Goal: Task Accomplishment & Management: Manage account settings

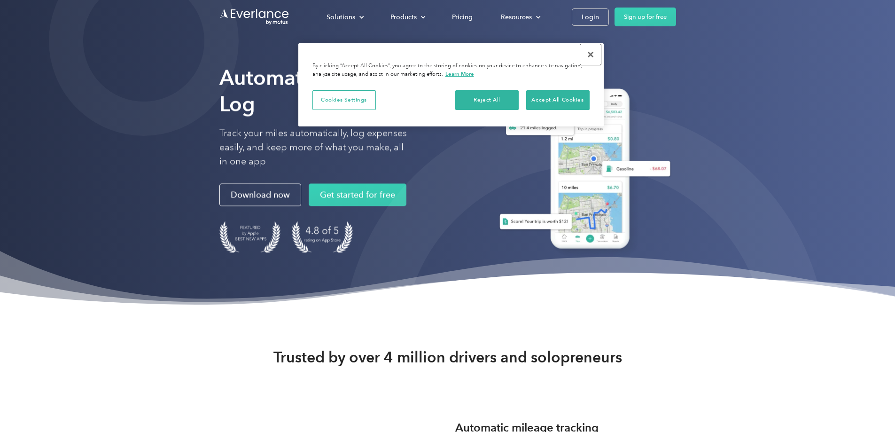
click at [593, 50] on button "Close" at bounding box center [590, 54] width 21 height 21
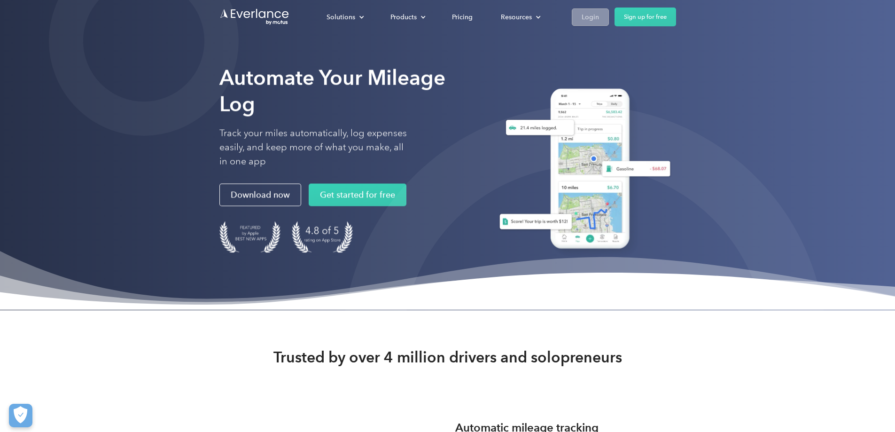
click at [599, 14] on div "Login" at bounding box center [589, 17] width 17 height 12
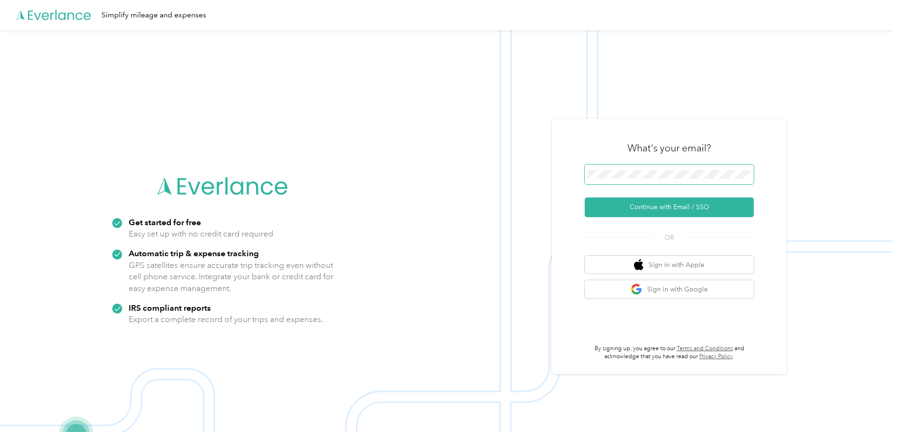
click at [613, 179] on span at bounding box center [669, 174] width 169 height 20
click at [632, 204] on button "Continue with Email / SSO" at bounding box center [669, 207] width 169 height 20
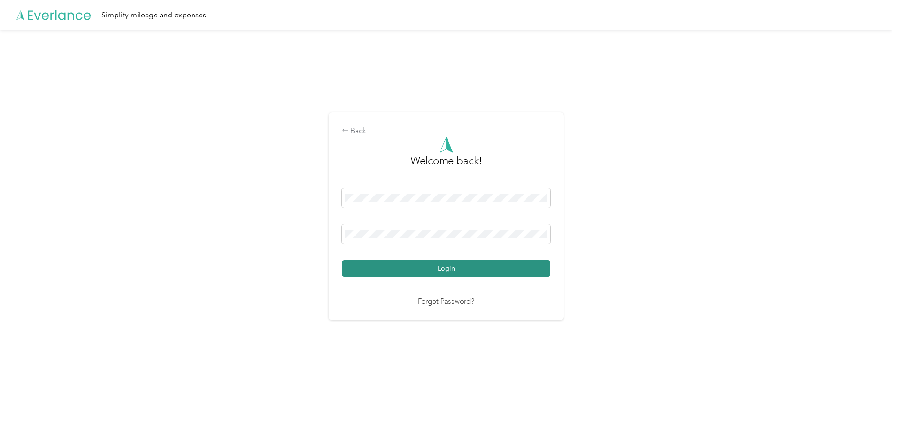
click at [444, 273] on button "Login" at bounding box center [446, 268] width 209 height 16
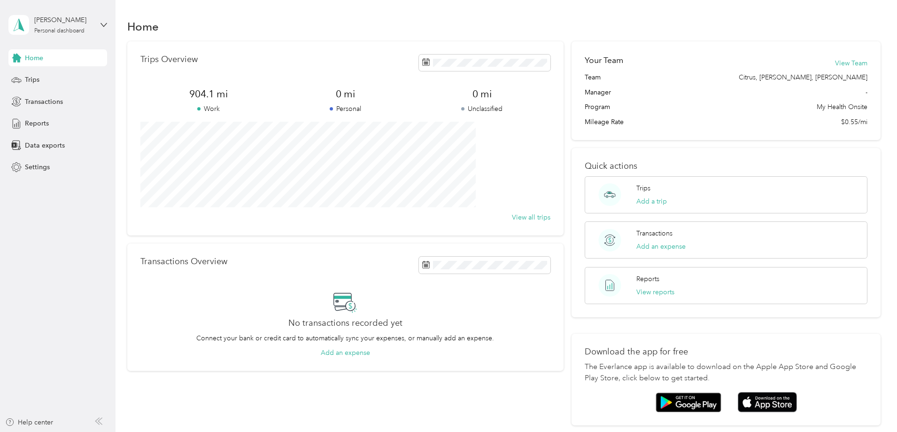
click at [646, 264] on div "Trips Add a trip Transactions Add an expense Reports View reports" at bounding box center [726, 240] width 283 height 128
click at [43, 80] on div "Trips" at bounding box center [57, 79] width 99 height 17
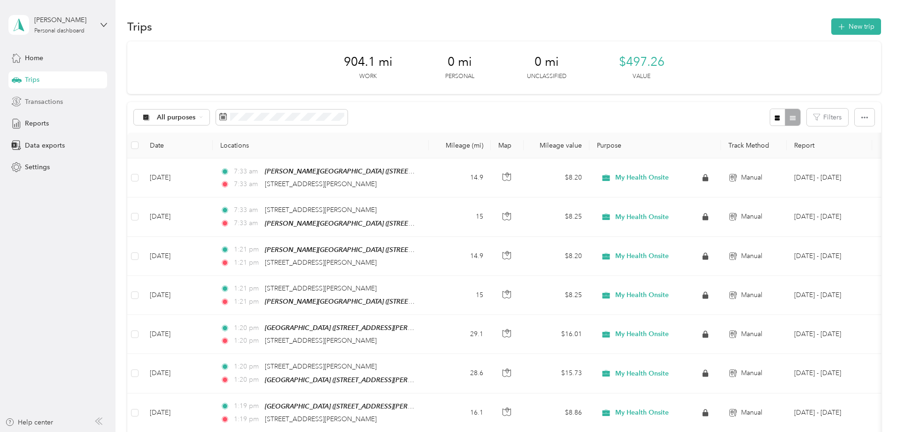
click at [37, 100] on span "Transactions" at bounding box center [44, 102] width 38 height 10
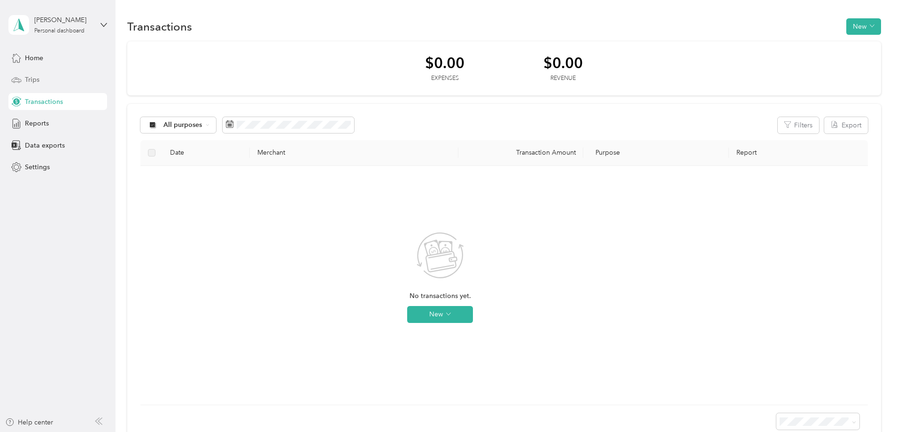
click at [32, 78] on span "Trips" at bounding box center [32, 80] width 15 height 10
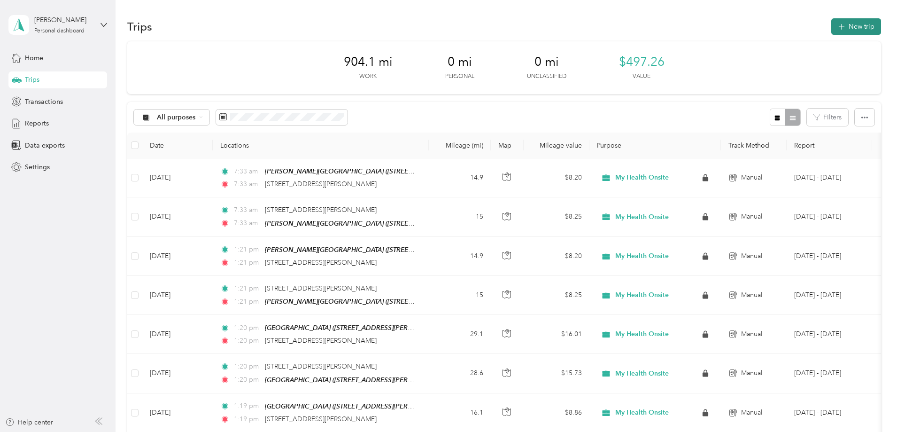
click at [831, 27] on button "New trip" at bounding box center [856, 26] width 50 height 16
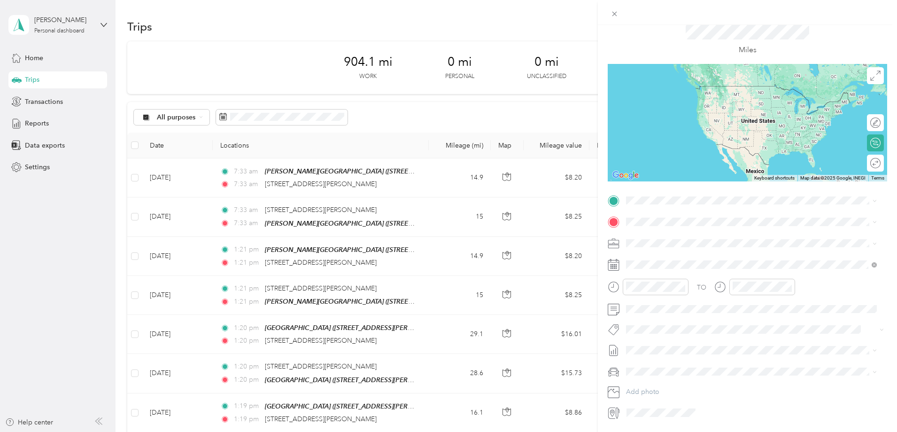
scroll to position [47, 0]
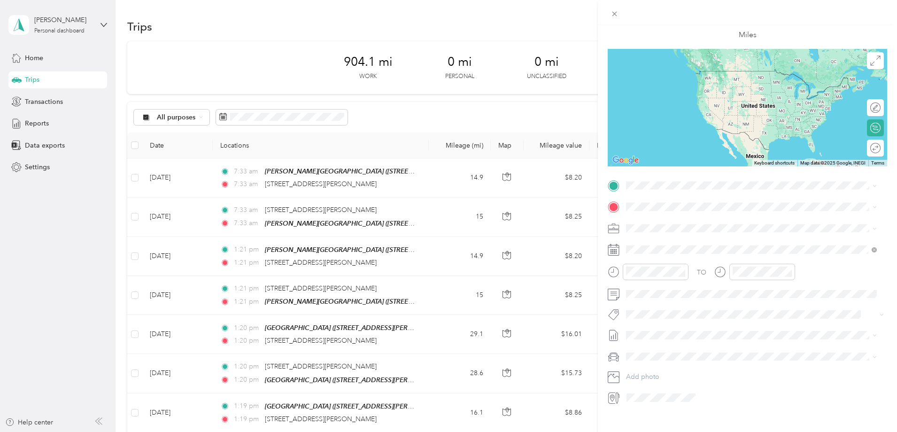
click at [621, 249] on div at bounding box center [747, 249] width 279 height 15
click at [650, 306] on icon at bounding box center [649, 302] width 9 height 9
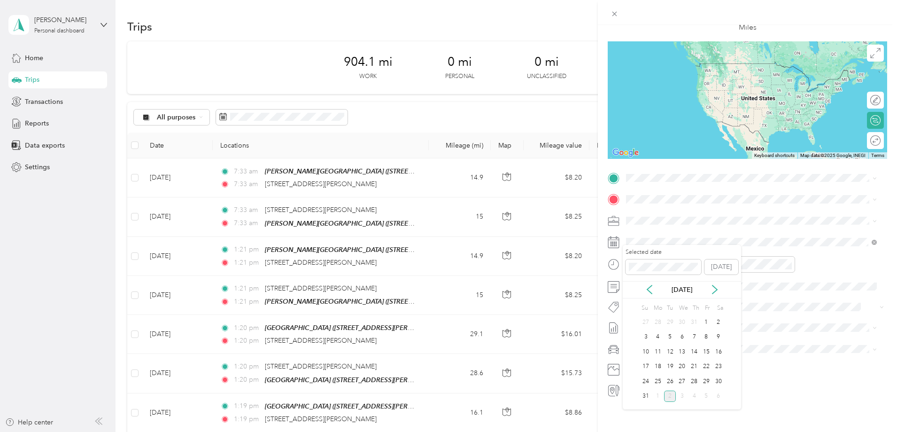
scroll to position [62, 0]
click at [697, 350] on div "14" at bounding box center [694, 350] width 12 height 12
click at [735, 208] on span "6389 East Holly Street Inverness, Florida 34452, United States" at bounding box center [717, 205] width 146 height 8
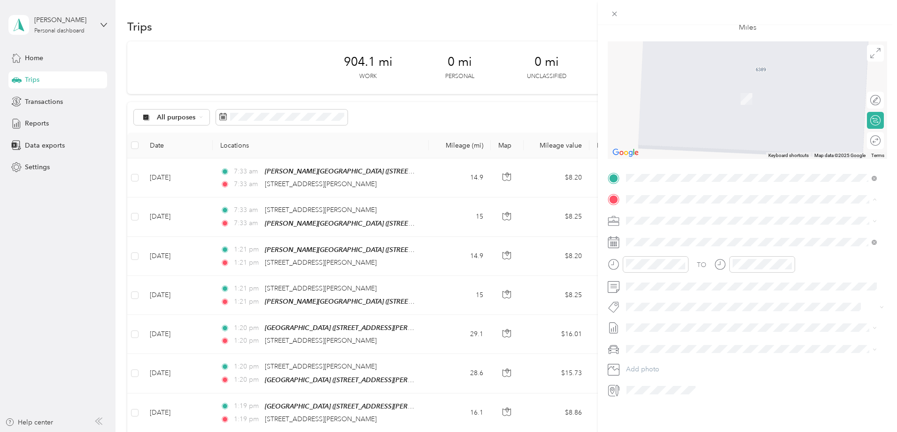
click at [737, 271] on div "TEAM Beverly Hills Health Center 4065 North Lecanto Highway, 34465, Beverly Hil…" at bounding box center [723, 269] width 158 height 23
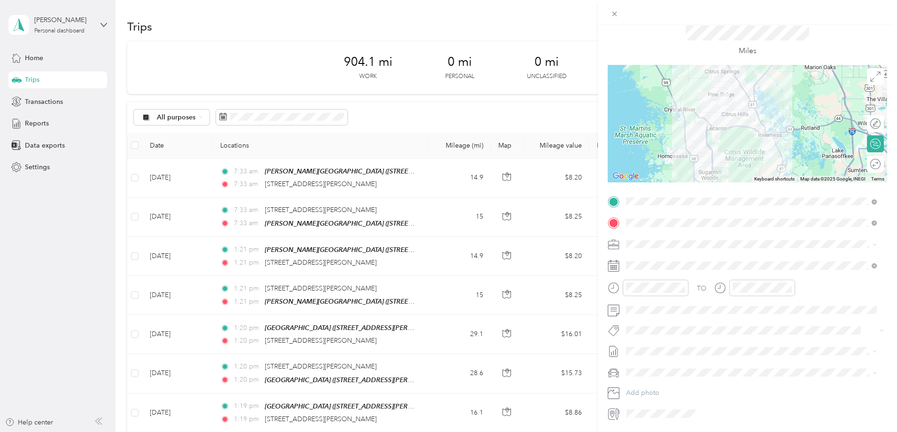
scroll to position [15, 0]
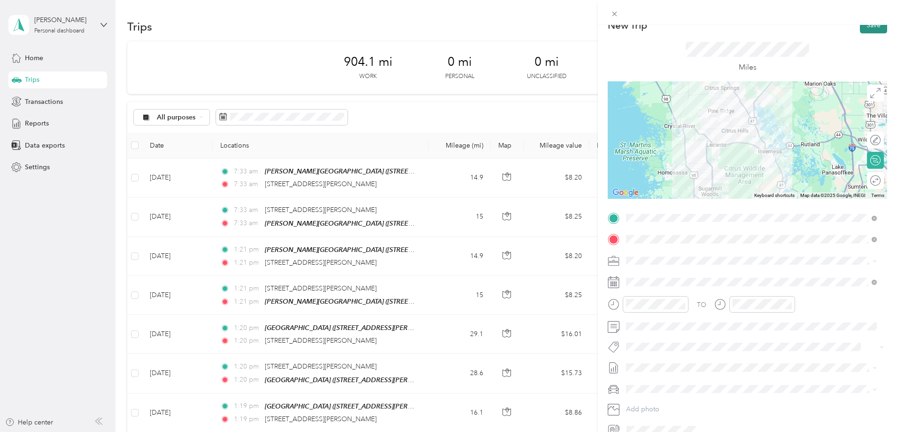
click at [867, 28] on button "Save" at bounding box center [873, 25] width 27 height 16
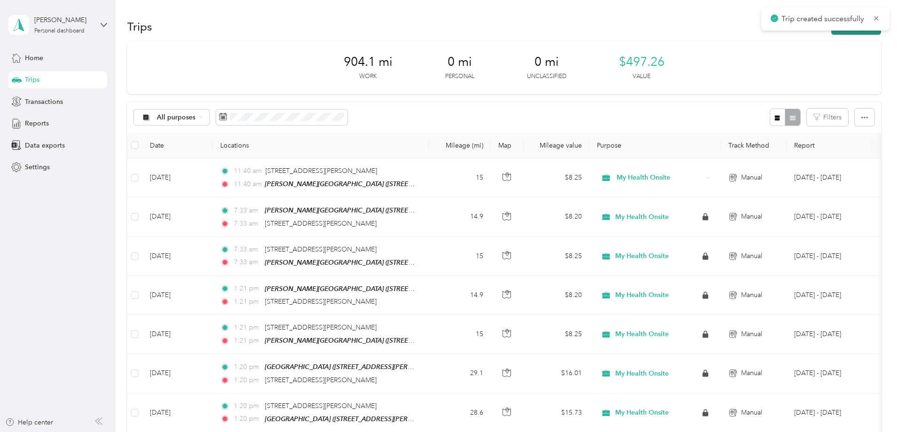
click at [831, 31] on button "New trip" at bounding box center [856, 26] width 50 height 16
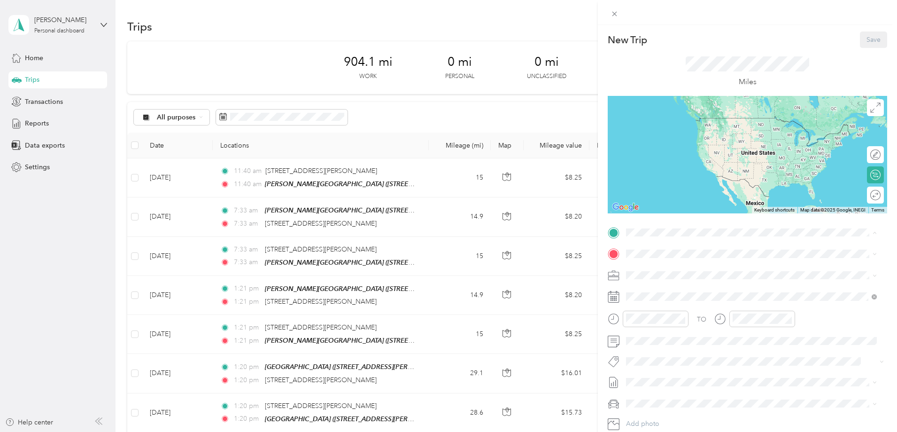
click at [707, 305] on strong "Beverly Hills Health Center" at bounding box center [738, 304] width 125 height 8
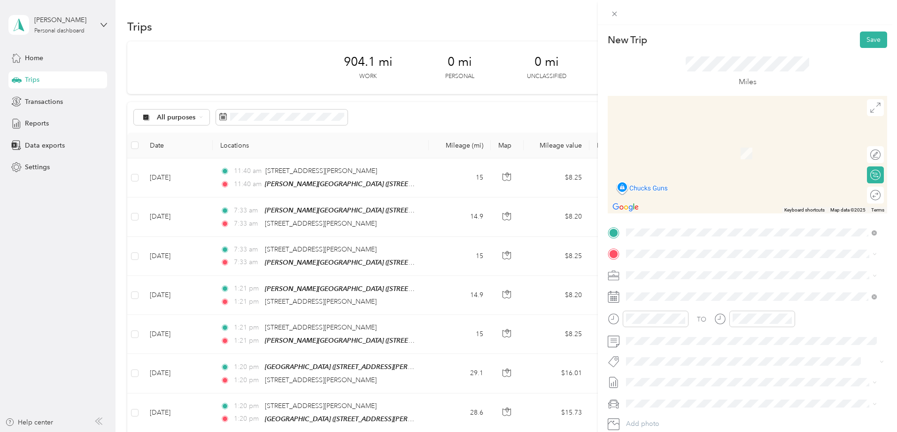
click at [650, 244] on div "TO Add photo" at bounding box center [747, 338] width 279 height 227
click at [696, 292] on span "6389 East Holly Street Inverness, Florida 34452, United States" at bounding box center [717, 287] width 146 height 8
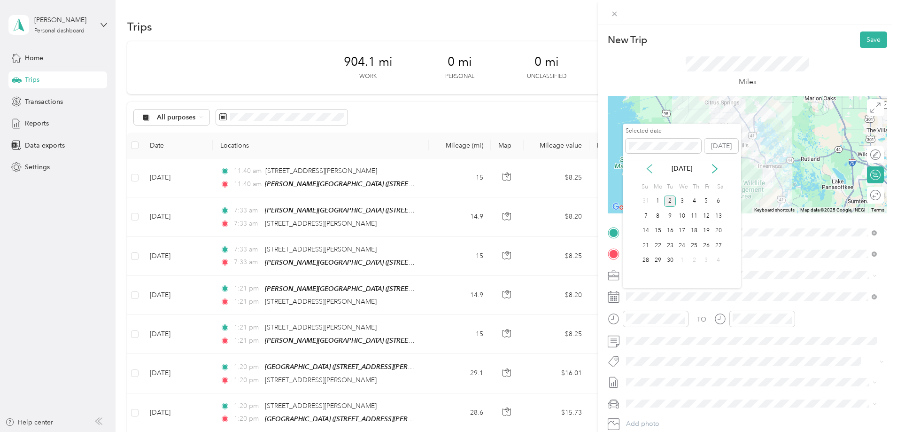
click at [652, 167] on icon at bounding box center [649, 168] width 9 height 9
click at [693, 231] on div "14" at bounding box center [694, 231] width 12 height 12
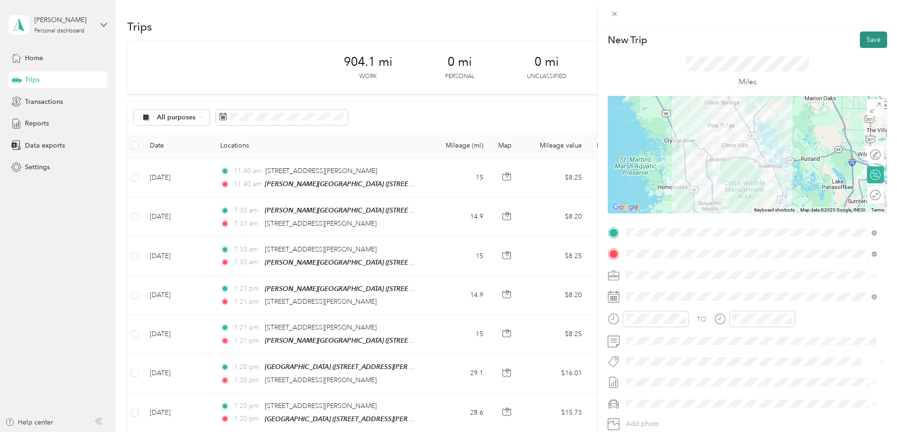
click at [864, 42] on button "Save" at bounding box center [873, 39] width 27 height 16
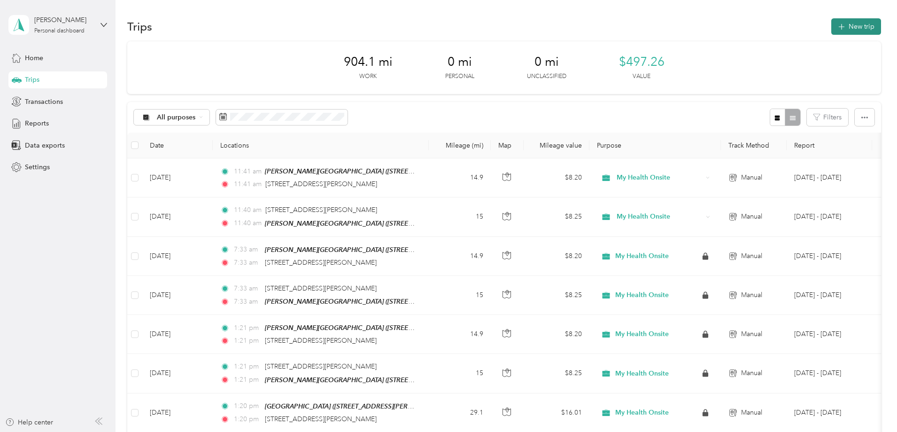
click at [831, 25] on button "New trip" at bounding box center [856, 26] width 50 height 16
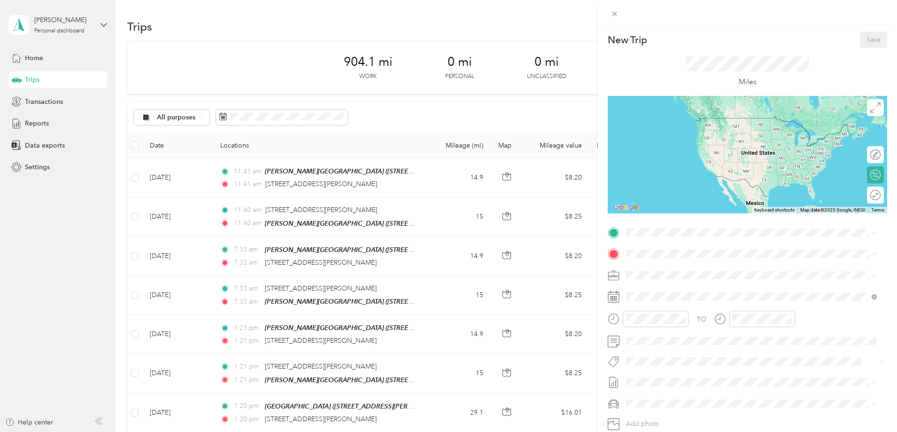
scroll to position [47, 0]
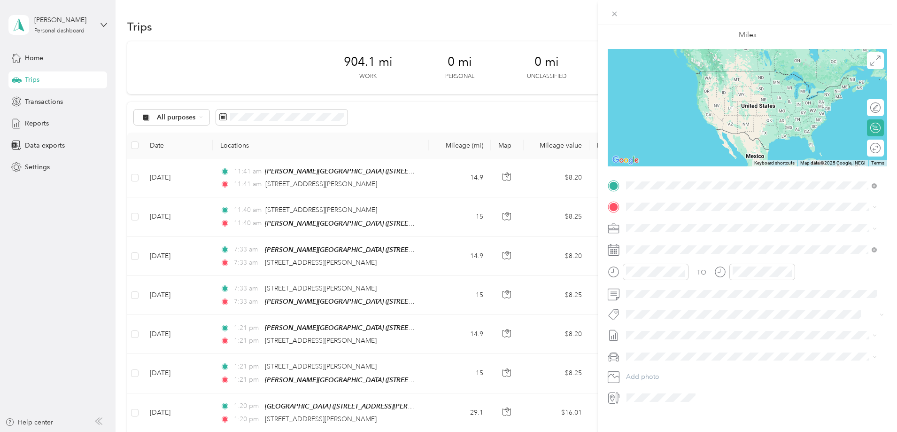
click at [685, 223] on span "6389 East Holly Street Inverness, Florida 34452, United States" at bounding box center [717, 219] width 146 height 8
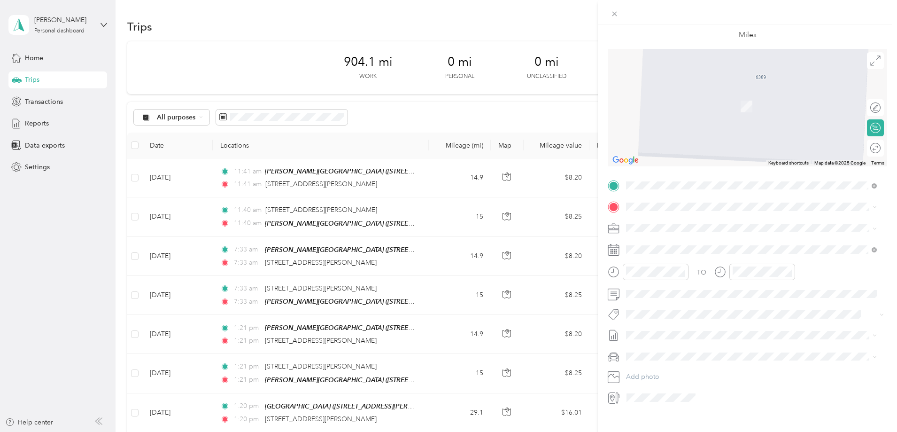
click at [726, 314] on div "TEAM Lecanto Health Center" at bounding box center [717, 310] width 146 height 12
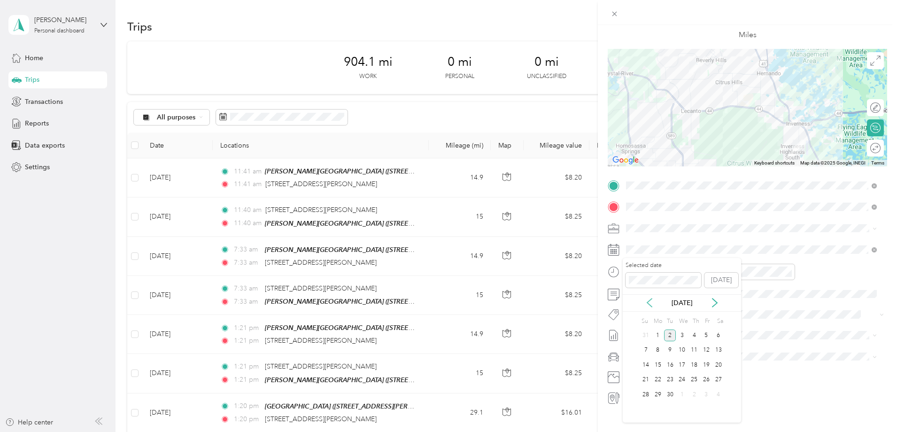
click at [651, 303] on icon at bounding box center [649, 302] width 9 height 9
click at [659, 379] on div "18" at bounding box center [658, 380] width 12 height 12
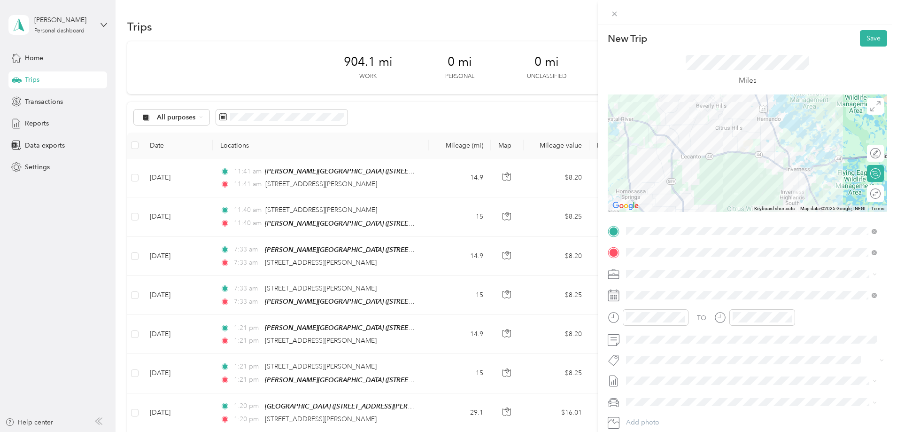
scroll to position [0, 0]
click at [865, 37] on button "Save" at bounding box center [873, 39] width 27 height 16
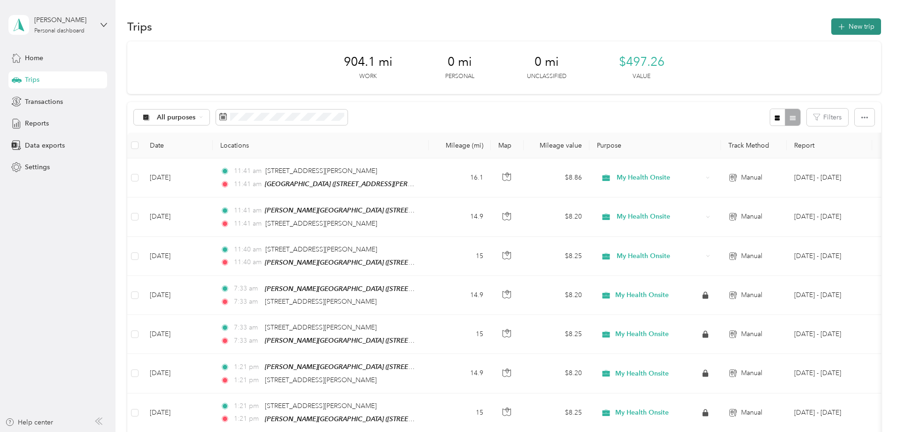
click at [836, 28] on icon "button" at bounding box center [841, 27] width 11 height 11
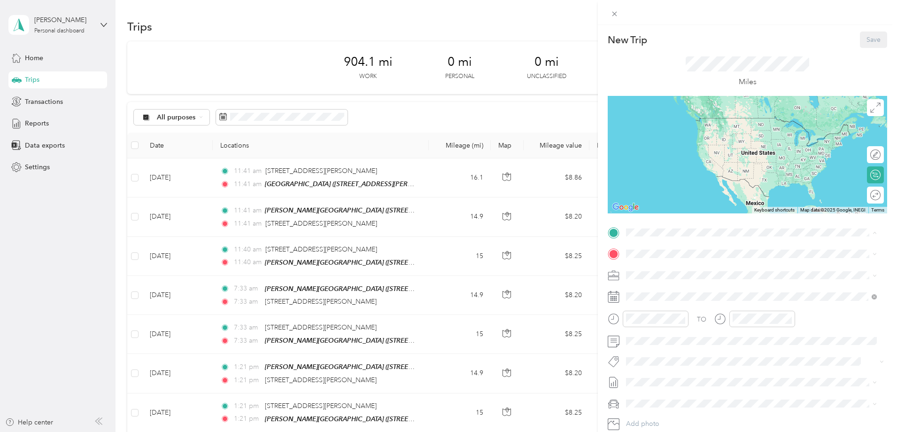
click at [698, 338] on strong "Lecanto Health Center" at bounding box center [711, 337] width 70 height 8
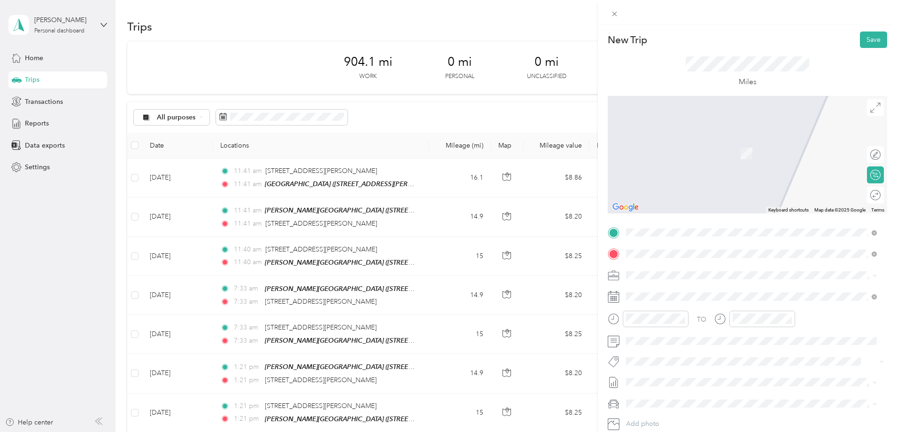
click at [125, 260] on div "New Trip Save This trip cannot be edited because it is either under review, app…" at bounding box center [448, 216] width 897 height 432
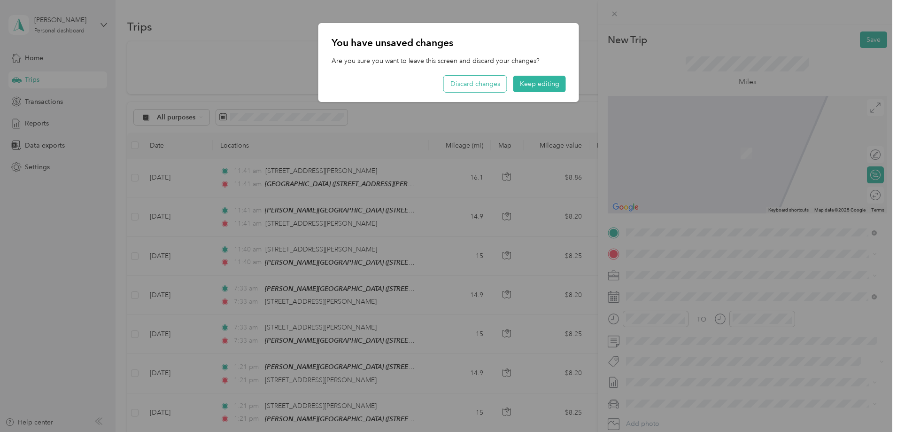
click at [478, 91] on button "Discard changes" at bounding box center [475, 84] width 63 height 16
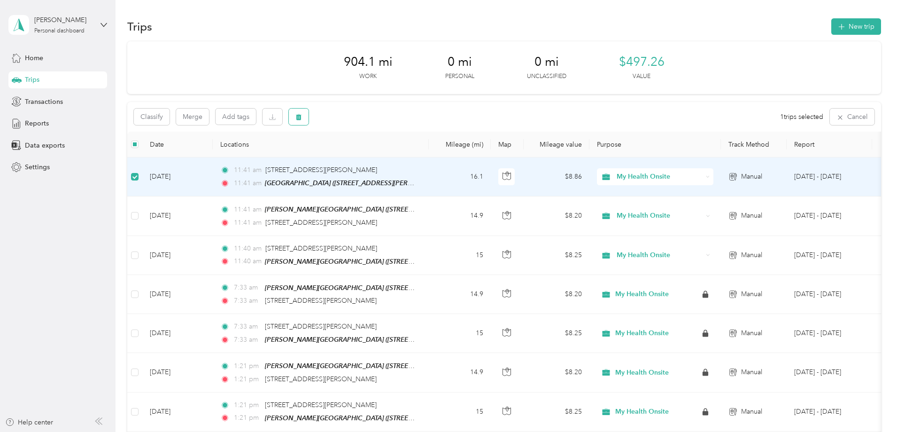
click at [302, 119] on icon "button" at bounding box center [299, 117] width 6 height 6
click at [433, 158] on button "Yes" at bounding box center [431, 155] width 18 height 15
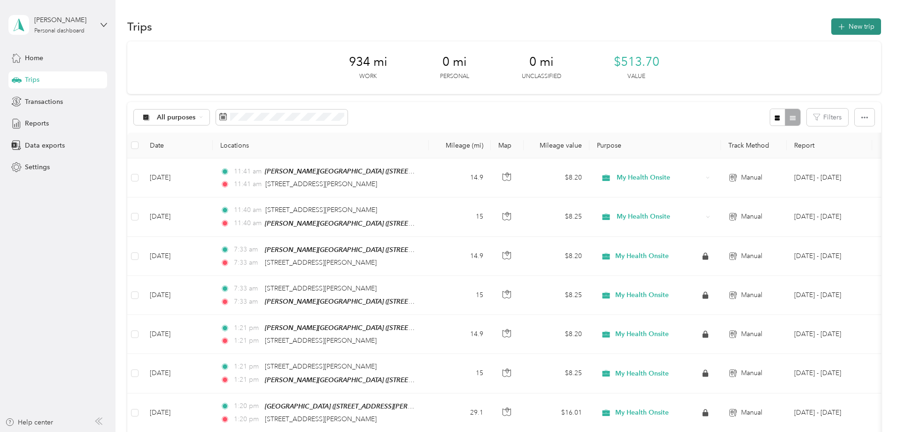
click at [838, 27] on icon "button" at bounding box center [841, 27] width 6 height 6
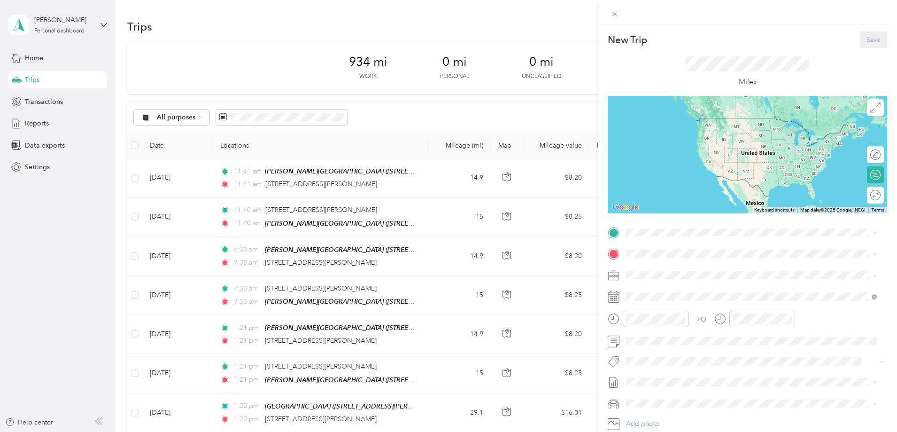
click at [734, 340] on div "TEAM Lecanto Health Center" at bounding box center [717, 336] width 146 height 12
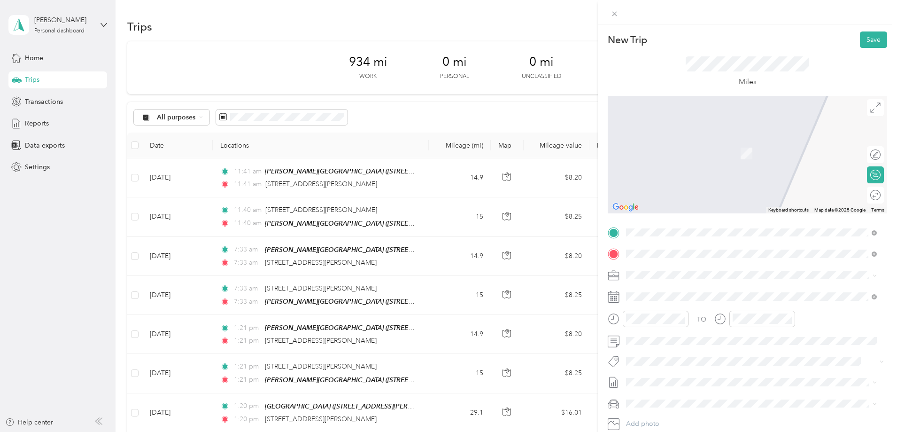
click at [703, 292] on span "6389 East Holly Street Inverness, Florida 34452, United States" at bounding box center [717, 287] width 146 height 8
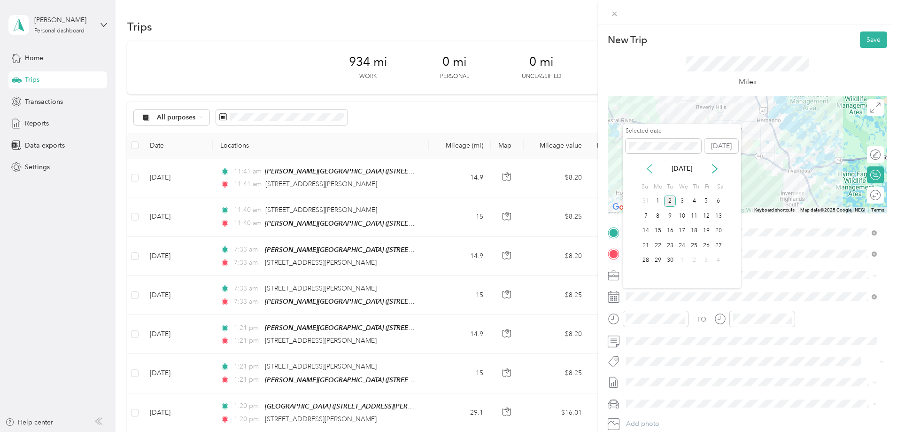
click at [650, 168] on icon at bounding box center [649, 168] width 9 height 9
click at [707, 260] on div "29" at bounding box center [706, 261] width 12 height 12
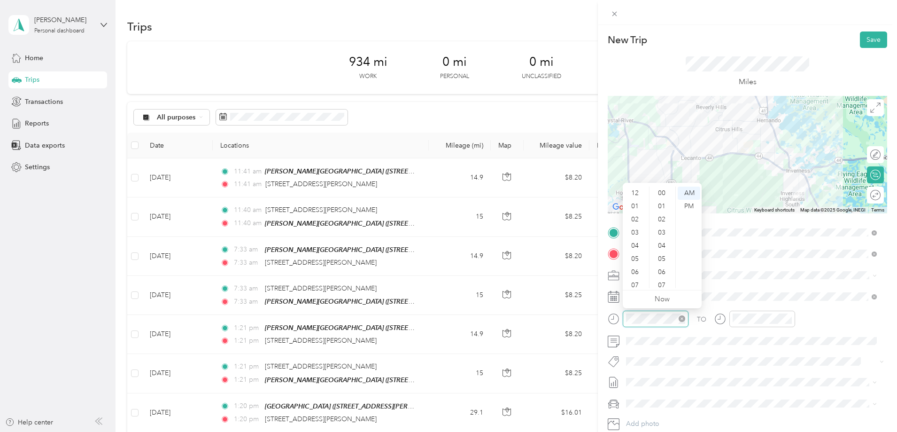
scroll to position [56, 0]
click at [632, 216] on div "06" at bounding box center [636, 215] width 23 height 13
click at [688, 210] on div "PM" at bounding box center [689, 206] width 23 height 13
click at [664, 195] on div "00" at bounding box center [662, 192] width 23 height 13
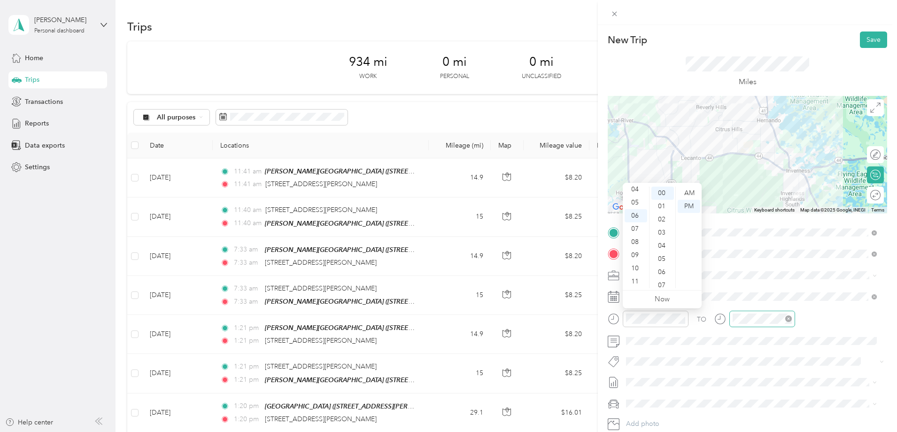
click at [767, 324] on div at bounding box center [762, 318] width 66 height 16
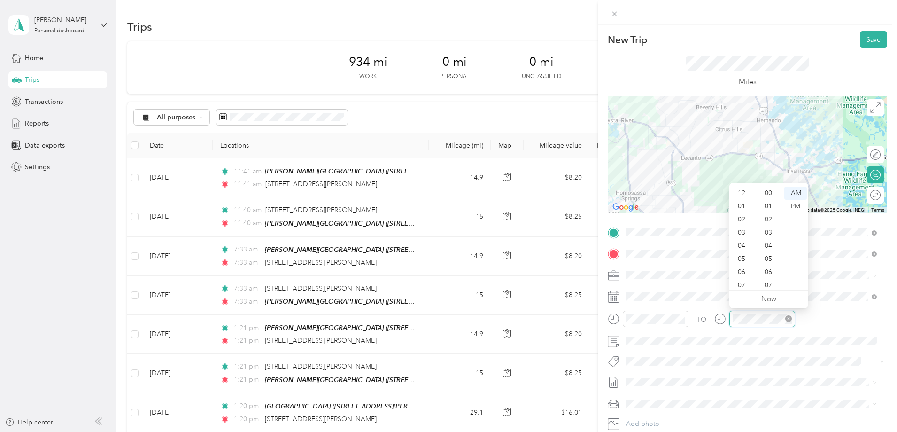
scroll to position [56, 0]
click at [743, 213] on div "06" at bounding box center [742, 215] width 23 height 13
click at [799, 206] on div "PM" at bounding box center [795, 206] width 23 height 13
click at [770, 206] on div "27" at bounding box center [769, 206] width 23 height 13
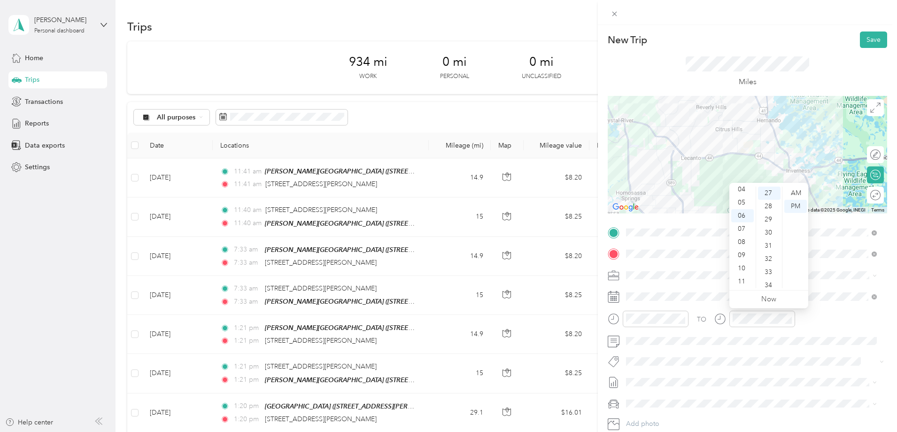
click at [778, 369] on div "TO Add photo" at bounding box center [747, 338] width 279 height 227
click at [868, 38] on button "Save" at bounding box center [873, 39] width 27 height 16
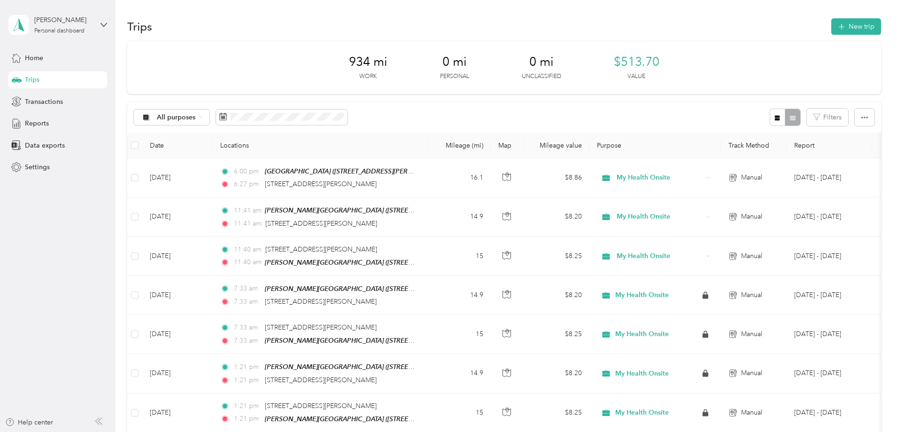
scroll to position [0, 0]
drag, startPoint x: 35, startPoint y: 54, endPoint x: 38, endPoint y: 59, distance: 5.7
click at [34, 54] on span "Home" at bounding box center [34, 58] width 18 height 10
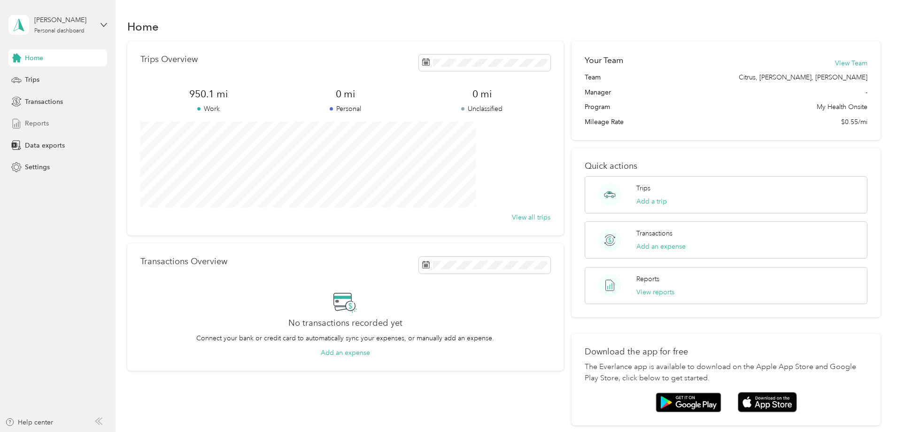
click at [31, 122] on span "Reports" at bounding box center [37, 123] width 24 height 10
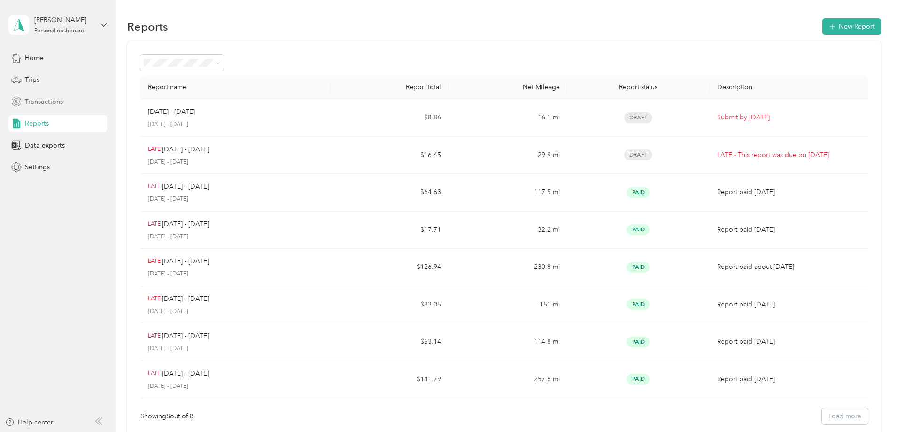
click at [31, 100] on span "Transactions" at bounding box center [44, 102] width 38 height 10
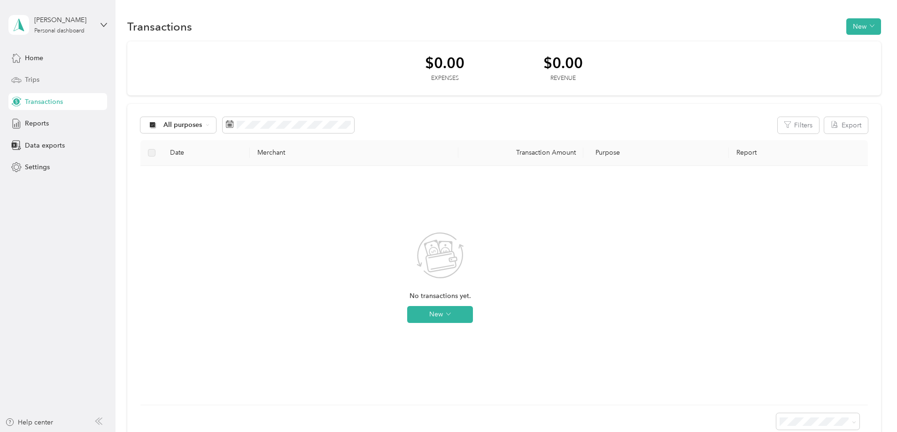
click at [26, 82] on span "Trips" at bounding box center [32, 80] width 15 height 10
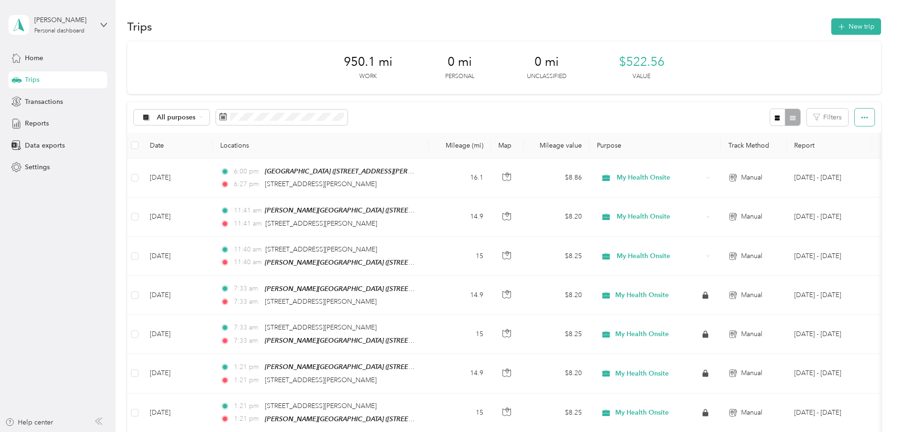
click at [855, 115] on button "button" at bounding box center [865, 117] width 20 height 17
click at [861, 115] on icon "button" at bounding box center [864, 117] width 7 height 7
click at [770, 116] on div at bounding box center [785, 117] width 31 height 17
click at [775, 116] on icon "button" at bounding box center [777, 117] width 5 height 5
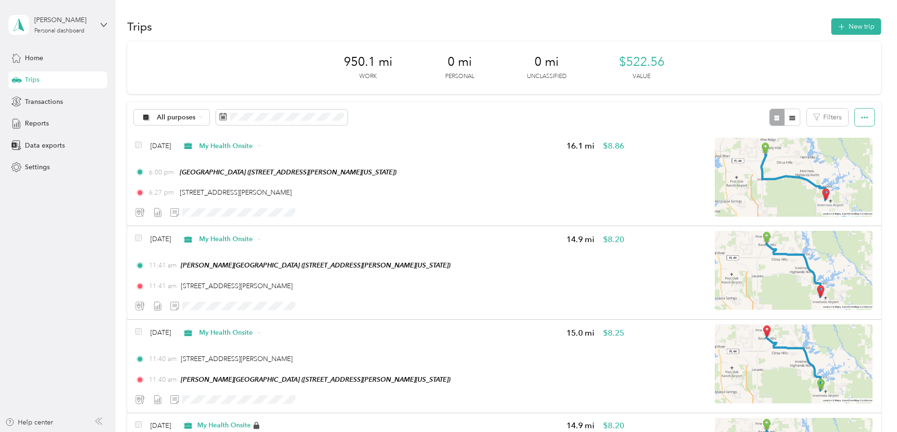
click at [855, 116] on button "button" at bounding box center [865, 117] width 20 height 17
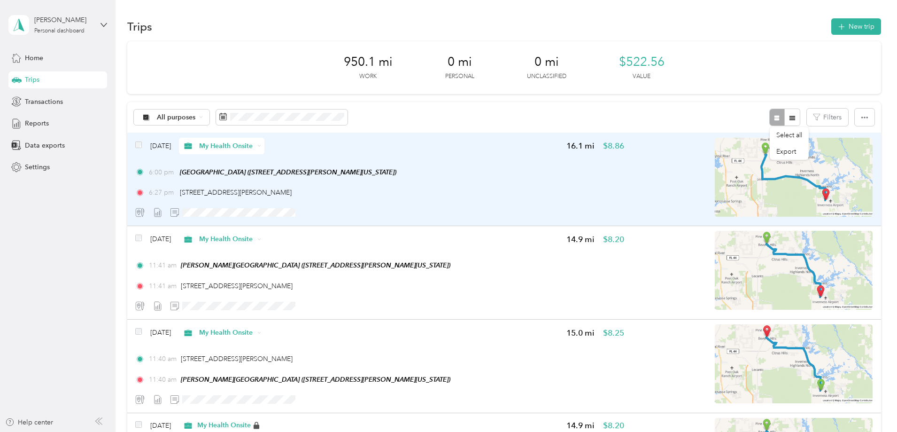
click at [261, 147] on icon at bounding box center [259, 146] width 4 height 4
click at [335, 211] on button "button" at bounding box center [327, 212] width 15 height 13
click at [32, 101] on span "Transactions" at bounding box center [44, 102] width 38 height 10
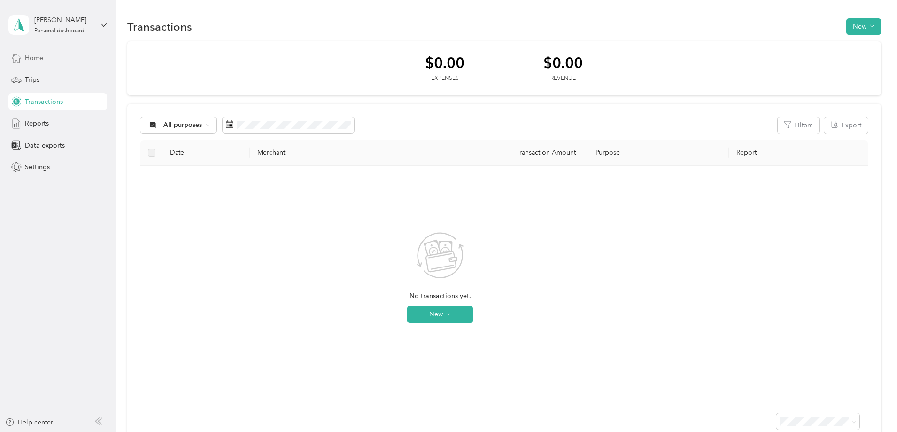
click at [40, 60] on span "Home" at bounding box center [34, 58] width 18 height 10
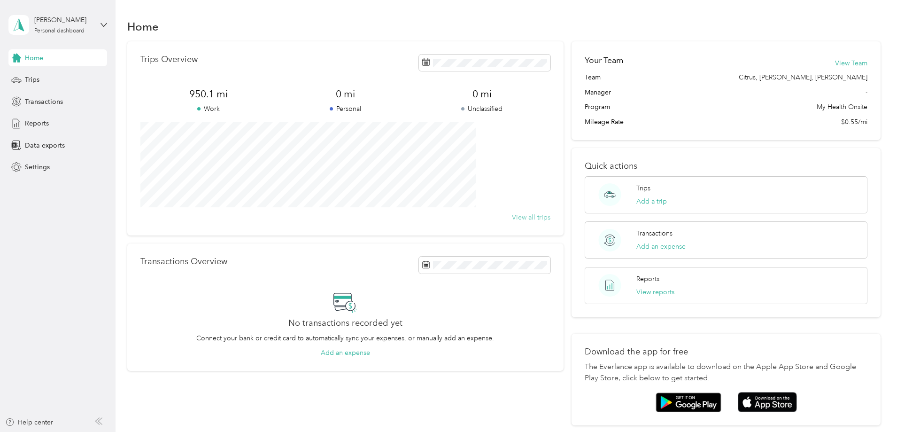
click at [512, 218] on button "View all trips" at bounding box center [531, 217] width 39 height 10
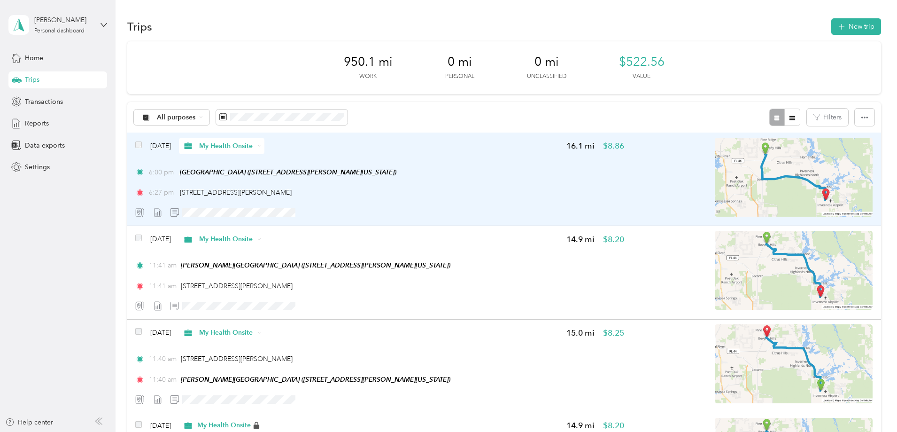
click at [640, 196] on div at bounding box center [752, 179] width 240 height 83
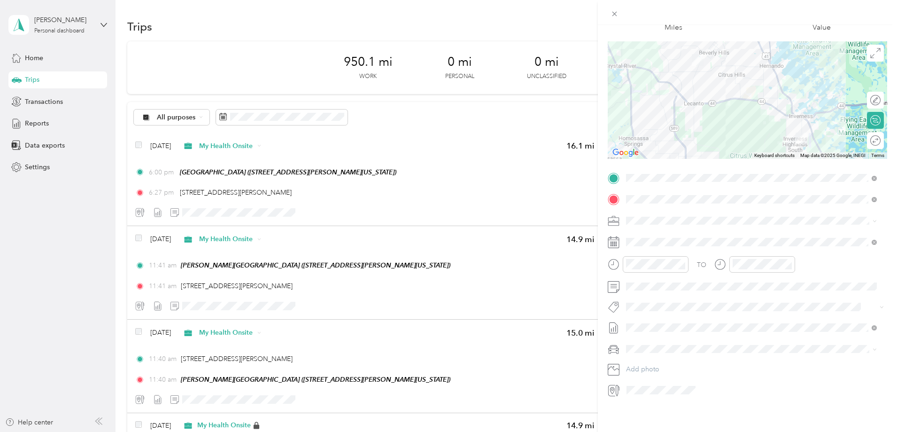
scroll to position [62, 0]
click at [147, 320] on div "Trip details Save This trip cannot be edited because it is either under review,…" at bounding box center [448, 216] width 897 height 432
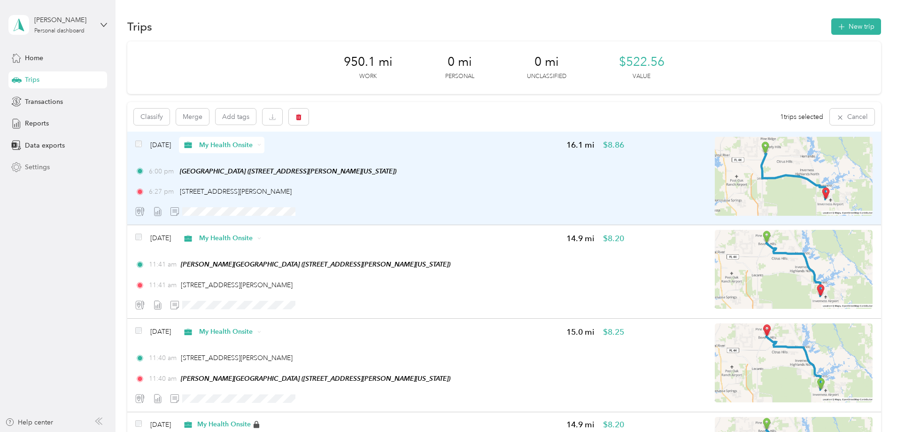
click at [27, 172] on div "Settings" at bounding box center [57, 167] width 99 height 17
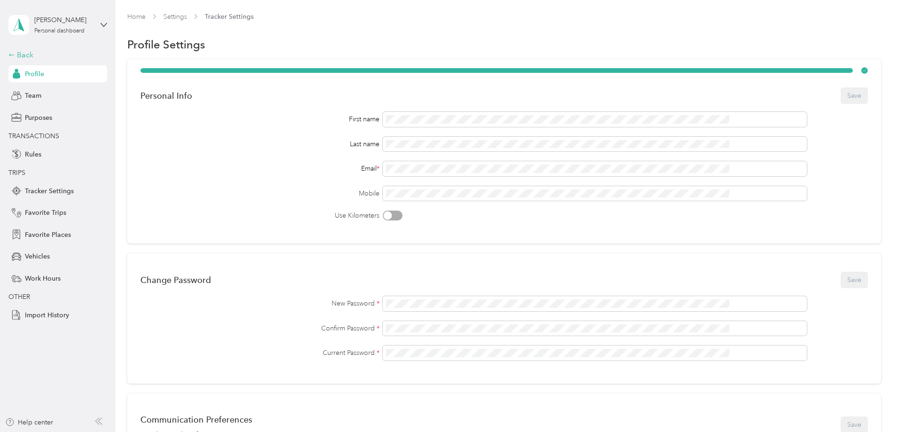
click at [15, 51] on div "Back" at bounding box center [55, 54] width 94 height 11
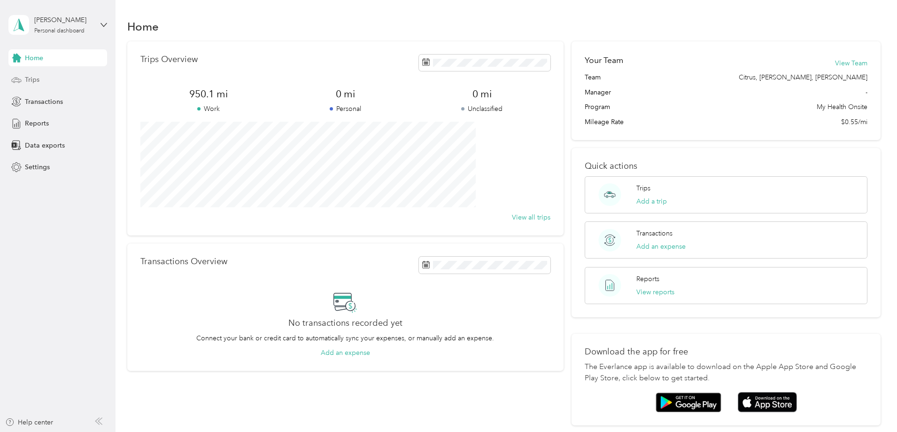
click at [35, 83] on span "Trips" at bounding box center [32, 80] width 15 height 10
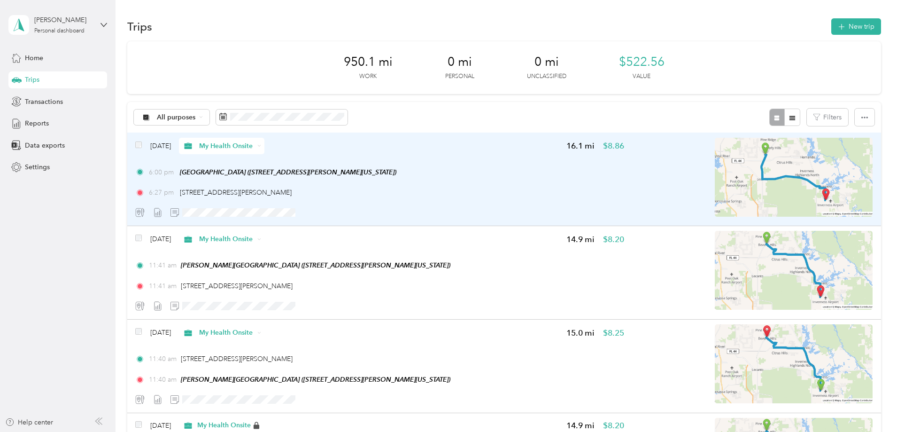
click at [547, 186] on div "6:00 pm Lecanto Health Center (2804 West Marc Knighton Court, Lecanto, Florida)…" at bounding box center [379, 182] width 489 height 31
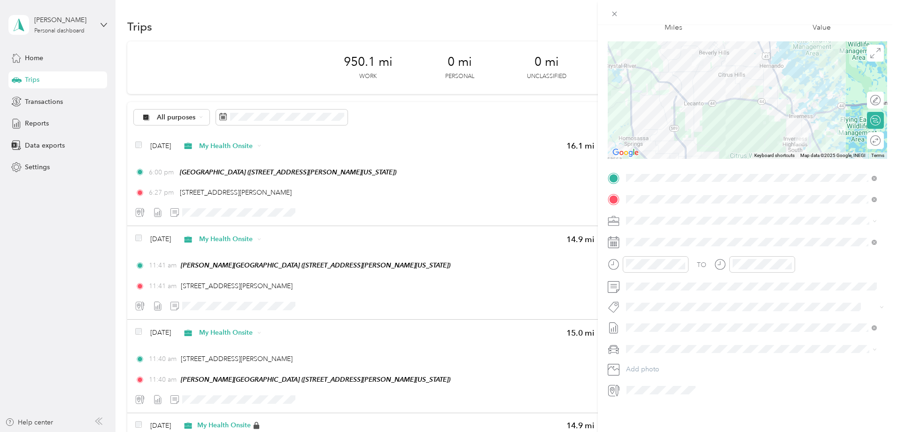
scroll to position [62, 0]
click at [40, 224] on div "Trip details Save This trip cannot be edited because it is either under review,…" at bounding box center [448, 216] width 897 height 432
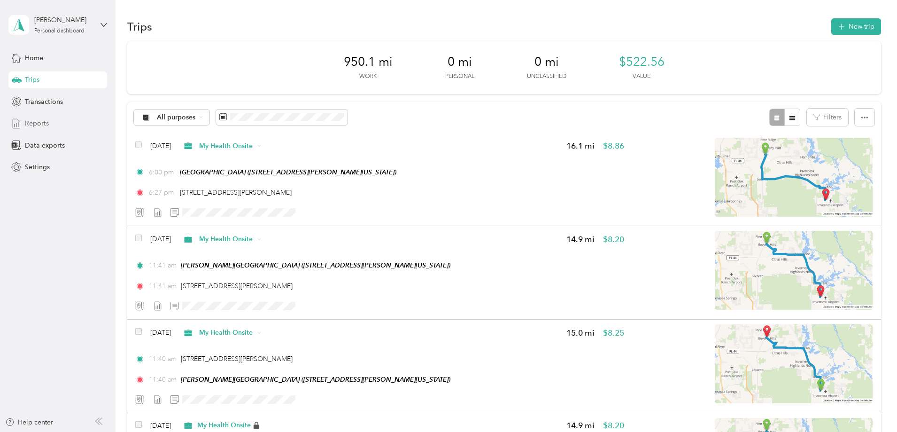
click at [31, 123] on span "Reports" at bounding box center [37, 123] width 24 height 10
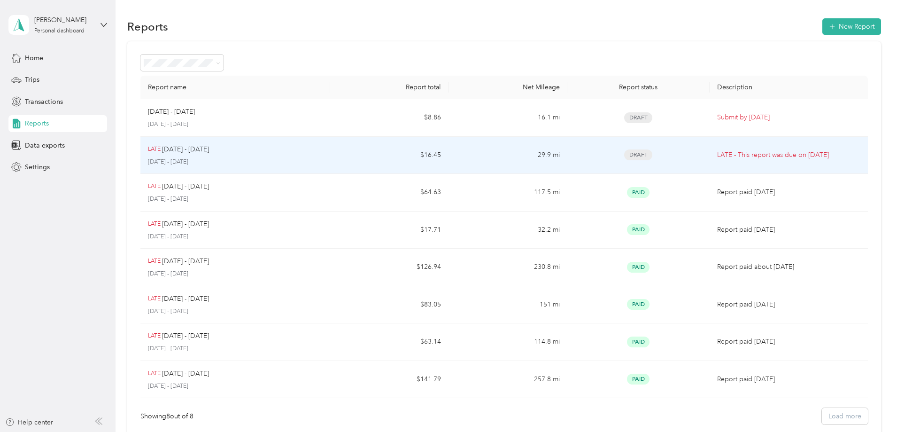
click at [309, 155] on div "LATE Aug 11 - 24, 2025 August 11 - 24, 2025" at bounding box center [235, 155] width 175 height 22
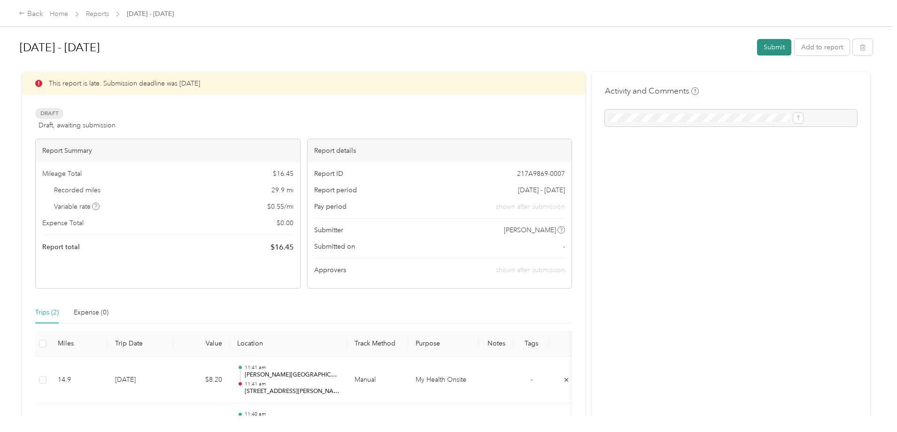
click at [757, 50] on button "Submit" at bounding box center [774, 47] width 34 height 16
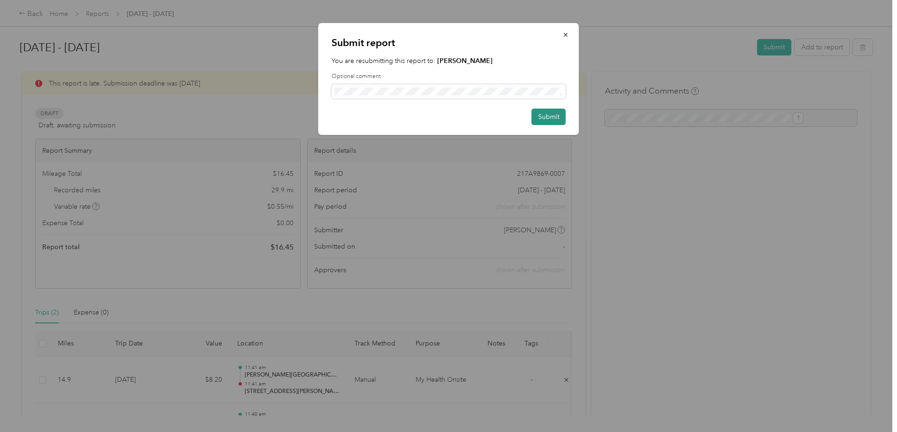
click at [550, 116] on button "Submit" at bounding box center [549, 117] width 34 height 16
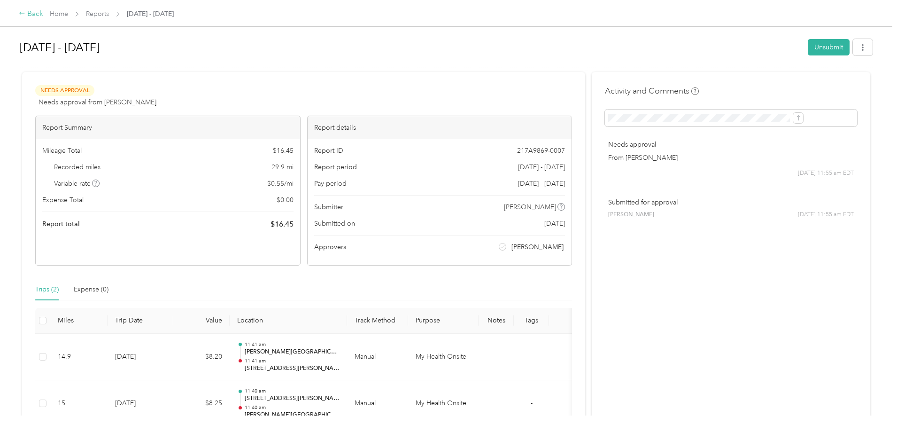
click at [43, 14] on div "Back" at bounding box center [31, 13] width 24 height 11
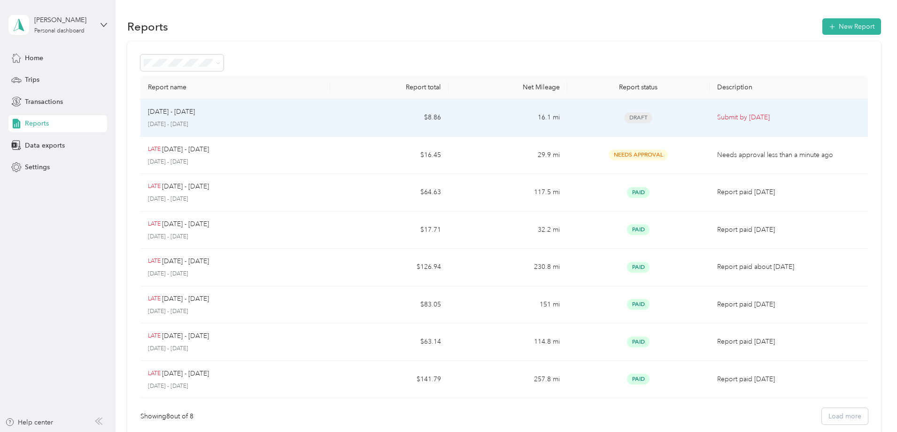
click at [584, 121] on div "Draft" at bounding box center [638, 117] width 127 height 11
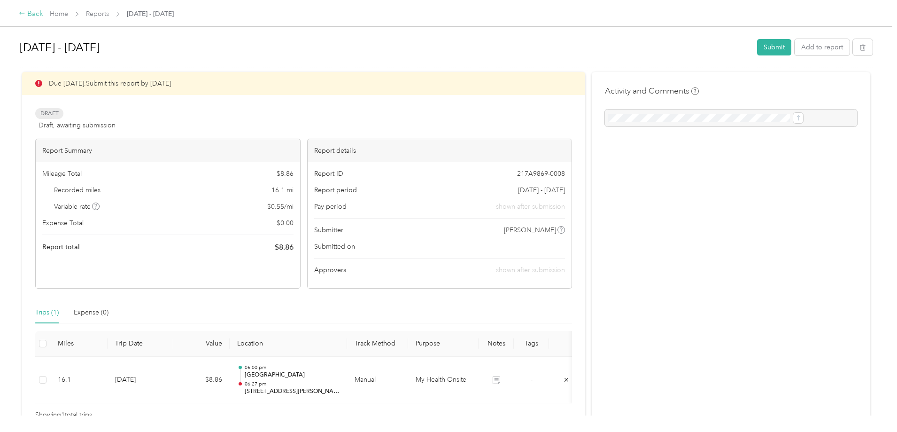
click at [43, 15] on div "Back" at bounding box center [31, 13] width 24 height 11
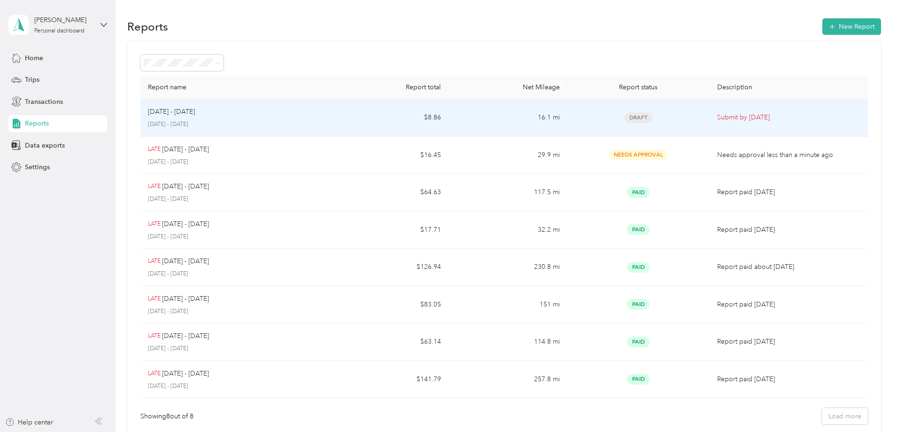
click at [195, 116] on p "Aug 25 - Sep 7, 2025" at bounding box center [171, 112] width 47 height 10
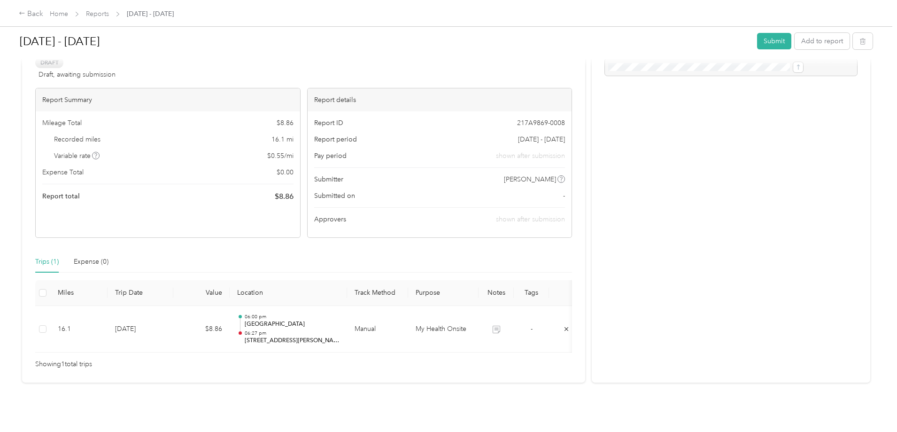
scroll to position [65, 0]
click at [757, 38] on button "Submit" at bounding box center [774, 41] width 34 height 16
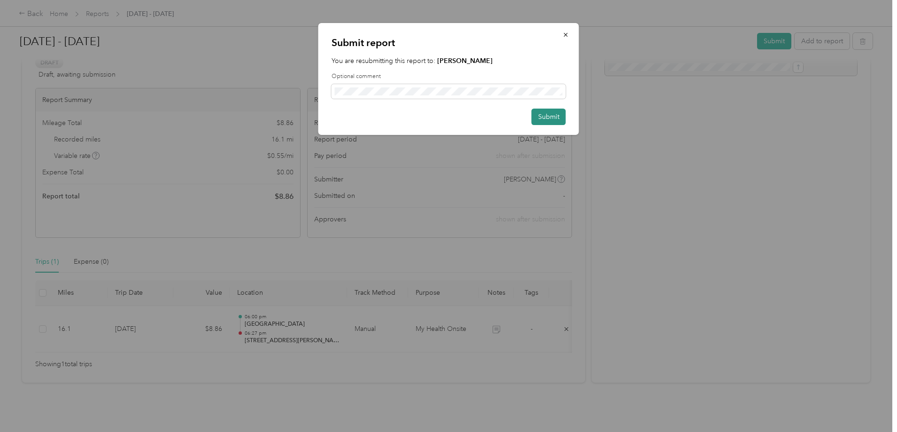
click at [546, 116] on button "Submit" at bounding box center [549, 117] width 34 height 16
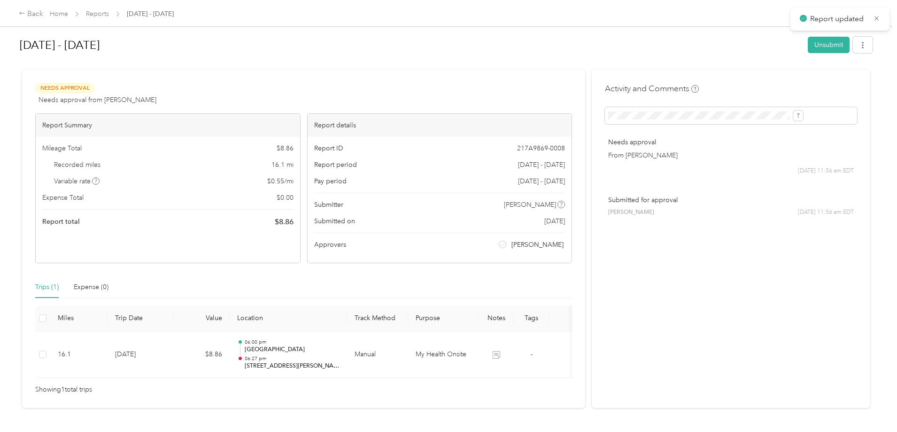
scroll to position [0, 0]
click at [43, 13] on div "Back" at bounding box center [31, 13] width 24 height 11
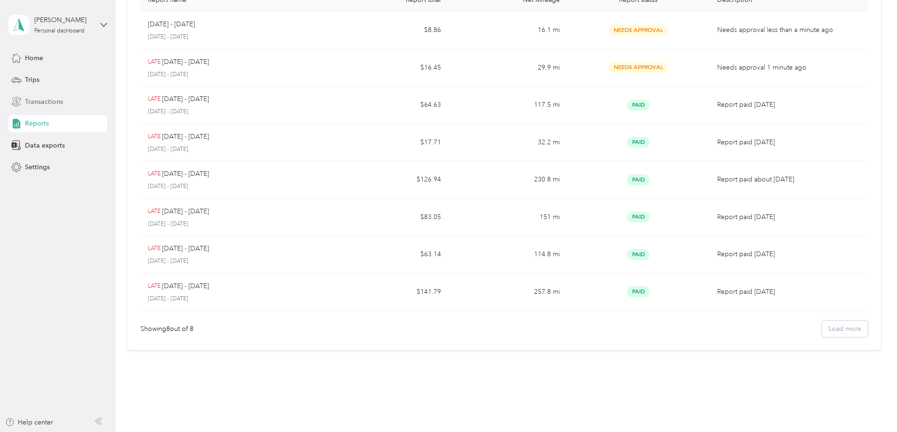
scroll to position [103, 0]
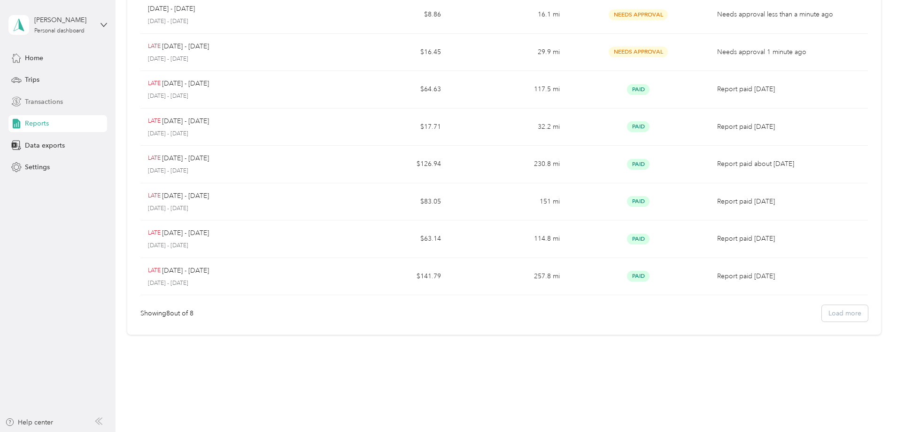
click at [46, 103] on span "Transactions" at bounding box center [44, 102] width 38 height 10
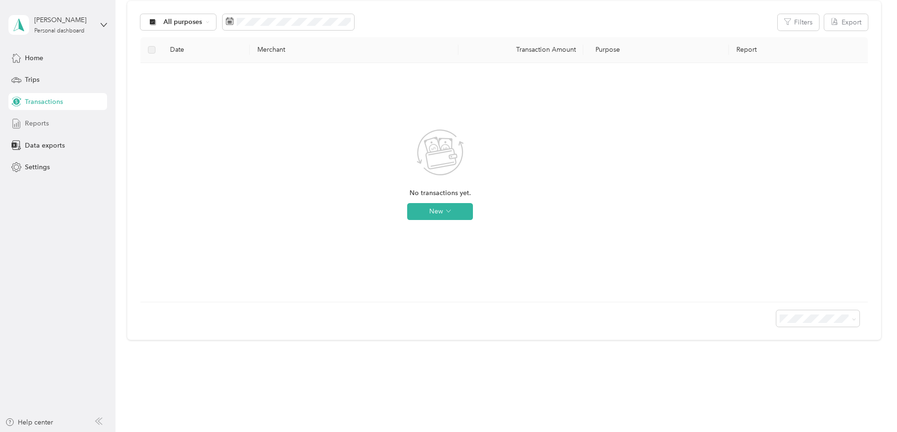
click at [38, 121] on span "Reports" at bounding box center [37, 123] width 24 height 10
